Goal: Browse casually

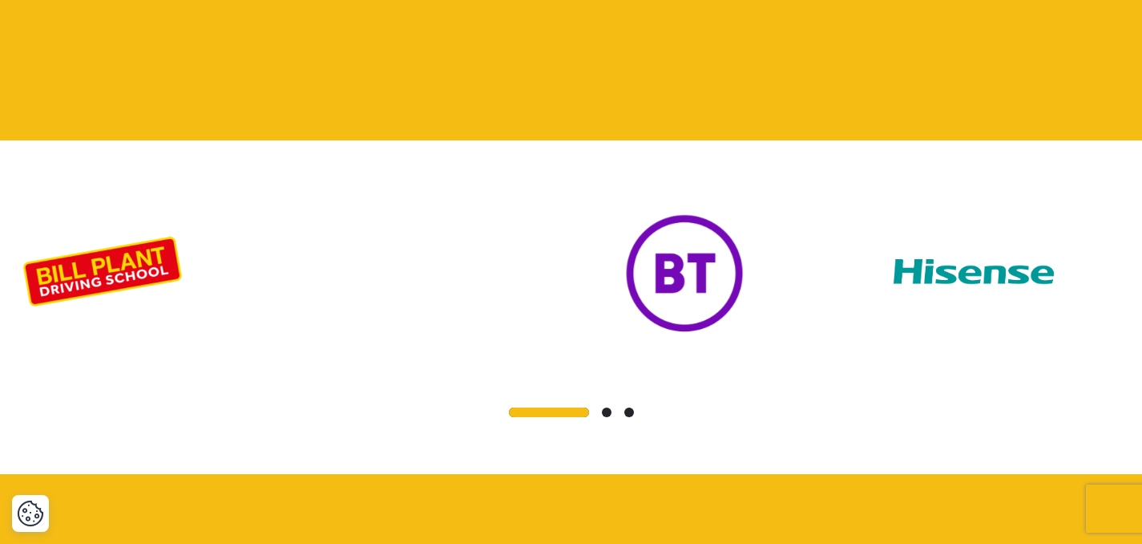
scroll to position [1440, 0]
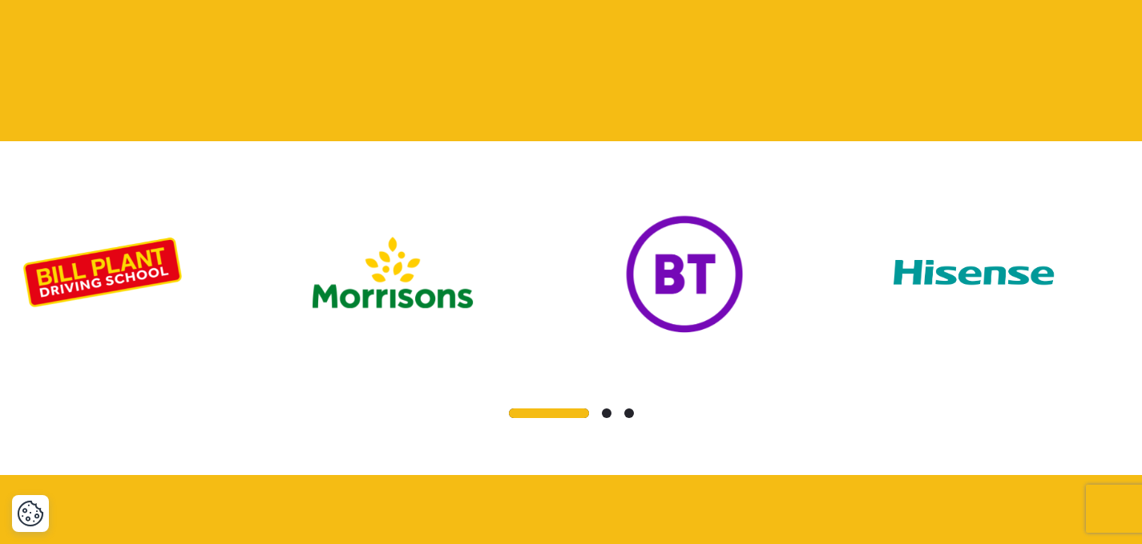
click at [606, 408] on span at bounding box center [607, 413] width 10 height 10
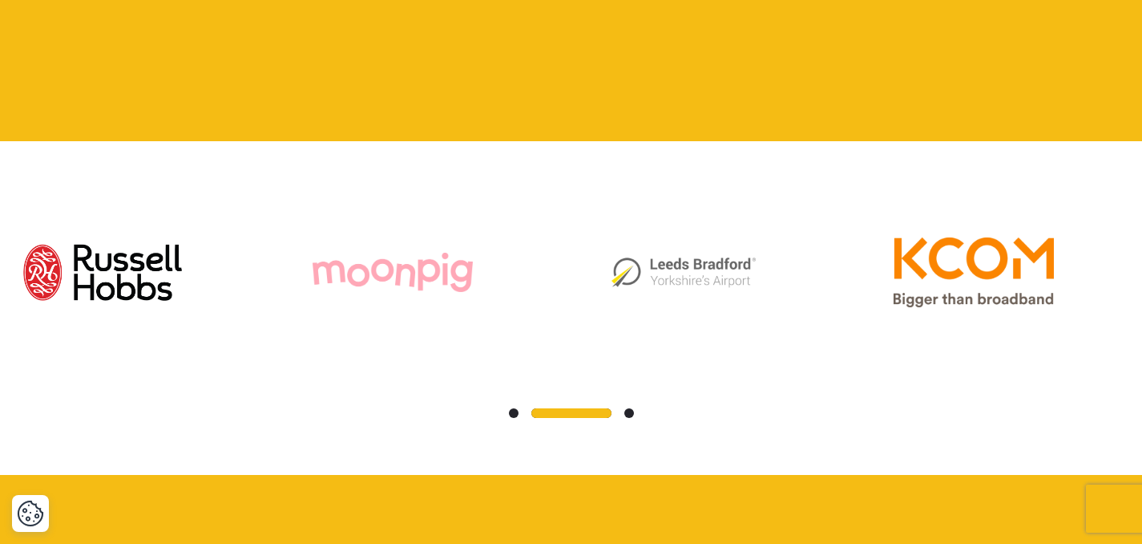
click at [627, 408] on span at bounding box center [630, 413] width 10 height 10
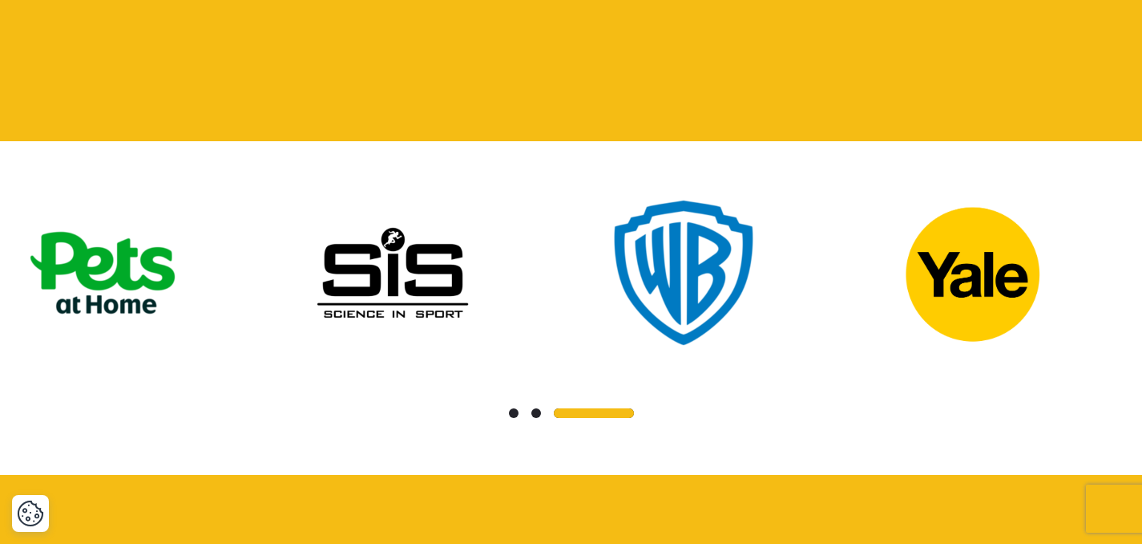
click at [518, 404] on div at bounding box center [571, 413] width 1098 height 19
click at [517, 408] on span at bounding box center [514, 413] width 10 height 10
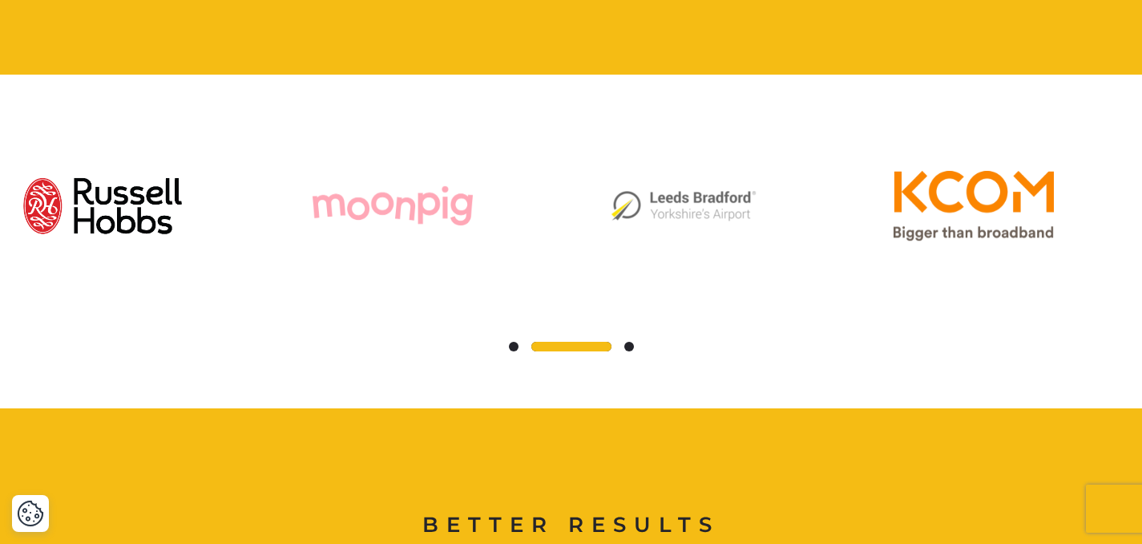
scroll to position [1506, 0]
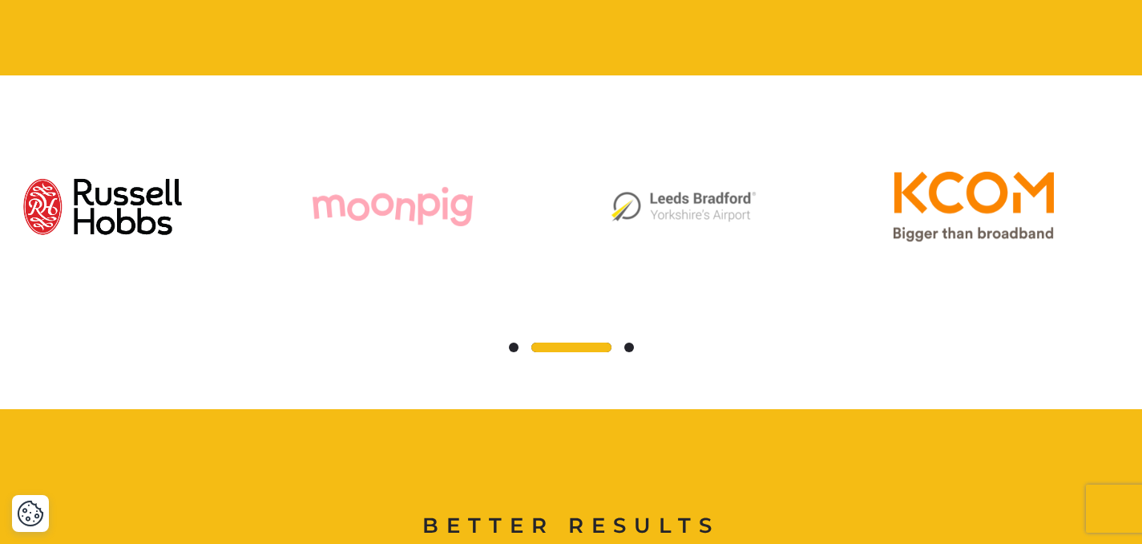
click at [516, 338] on div at bounding box center [571, 347] width 1098 height 19
click at [511, 338] on div at bounding box center [571, 347] width 1098 height 19
click at [516, 342] on span at bounding box center [514, 347] width 10 height 10
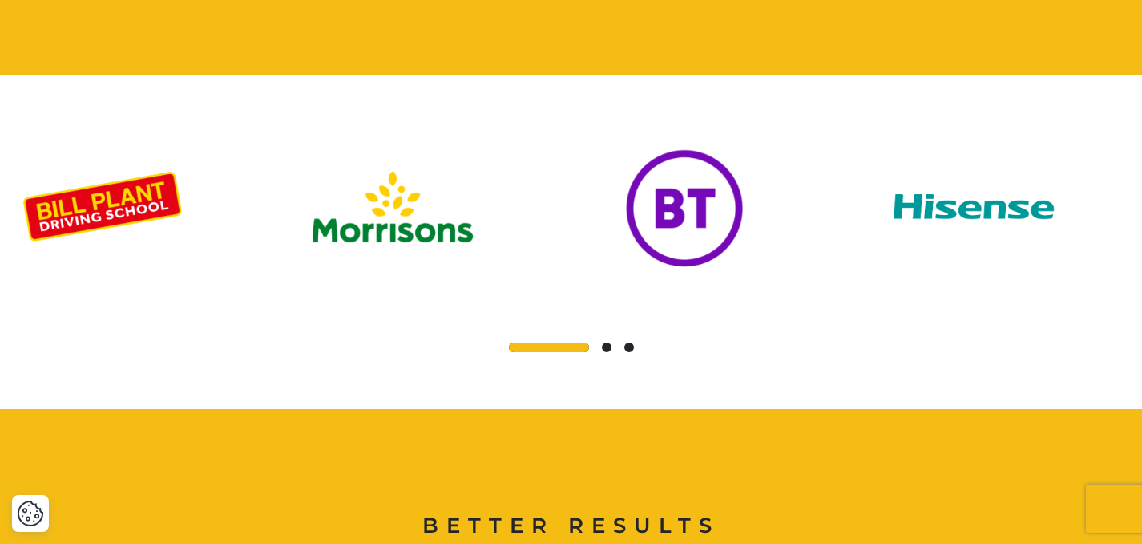
click at [604, 342] on span at bounding box center [607, 347] width 10 height 10
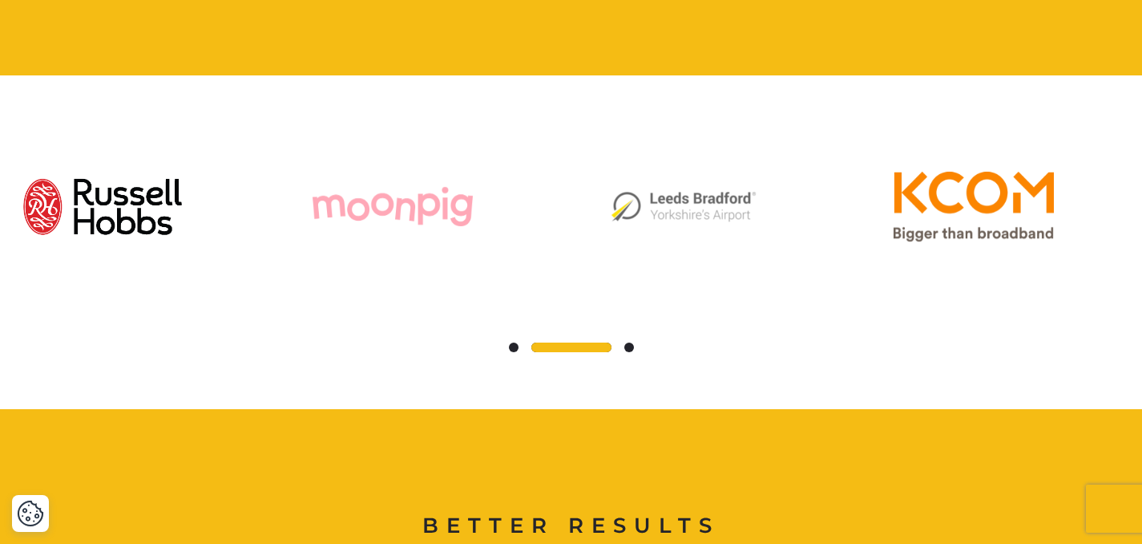
click at [629, 342] on span at bounding box center [630, 347] width 10 height 10
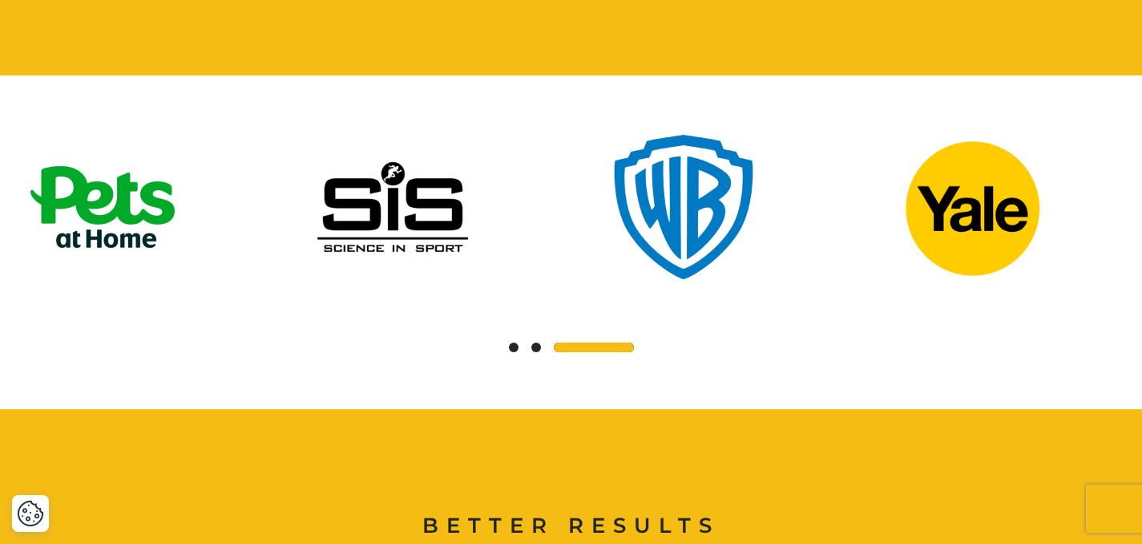
click at [511, 342] on span at bounding box center [514, 347] width 10 height 10
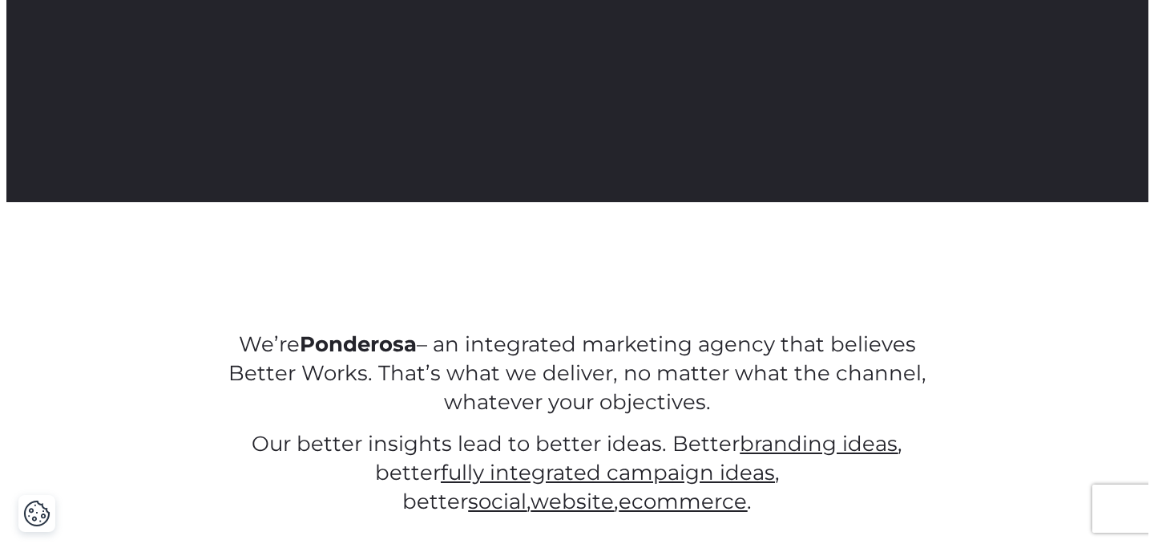
scroll to position [405, 0]
